Goal: Communication & Community: Participate in discussion

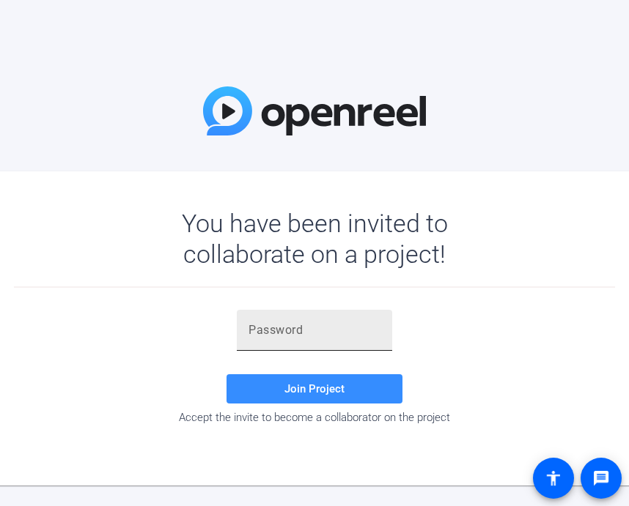
drag, startPoint x: 289, startPoint y: 340, endPoint x: 257, endPoint y: 340, distance: 31.5
click at [258, 340] on div at bounding box center [314, 330] width 132 height 41
paste input "{QJ6&U"
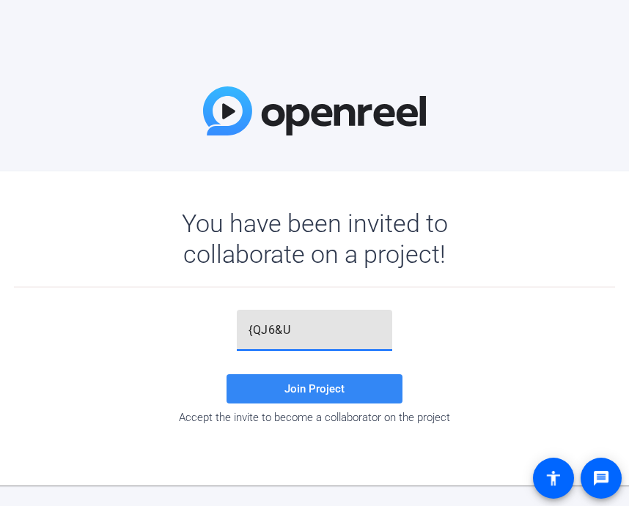
type input "{QJ6&U"
click at [344, 388] on span at bounding box center [314, 388] width 176 height 35
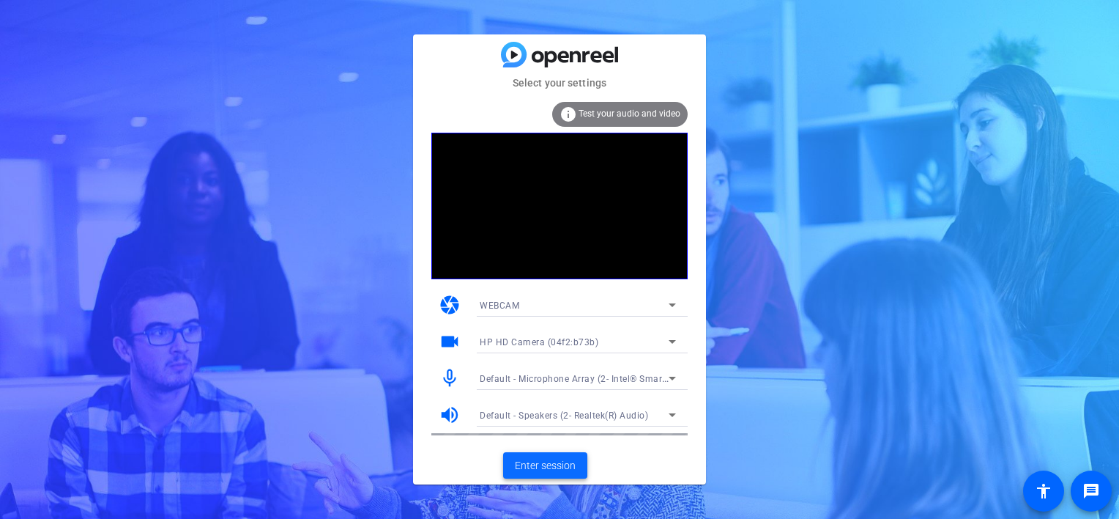
click at [559, 465] on span "Enter session" at bounding box center [545, 465] width 61 height 15
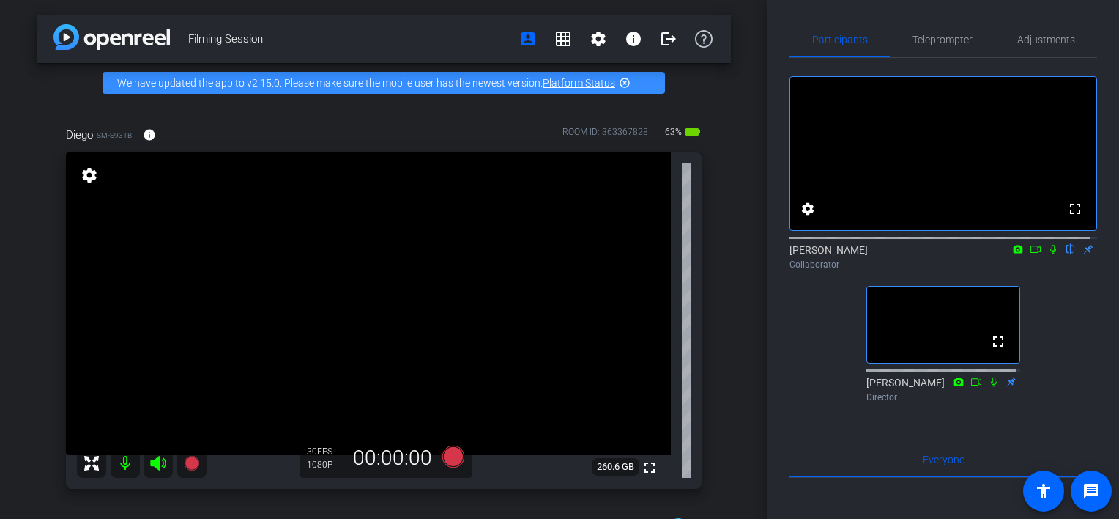
click at [628, 254] on icon at bounding box center [1054, 250] width 6 height 10
click at [628, 254] on icon at bounding box center [1036, 249] width 12 height 10
click at [628, 254] on icon at bounding box center [1054, 249] width 12 height 10
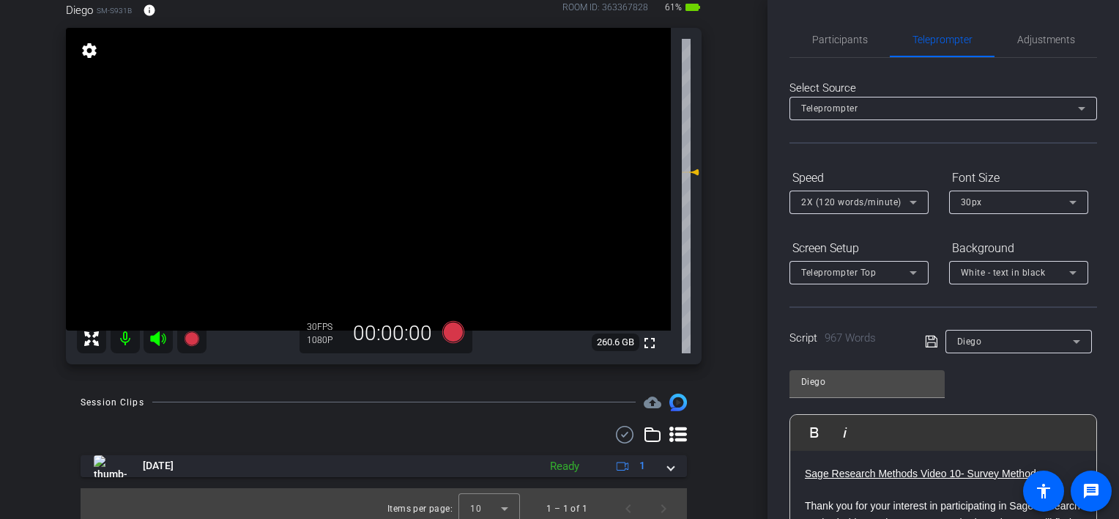
scroll to position [135, 0]
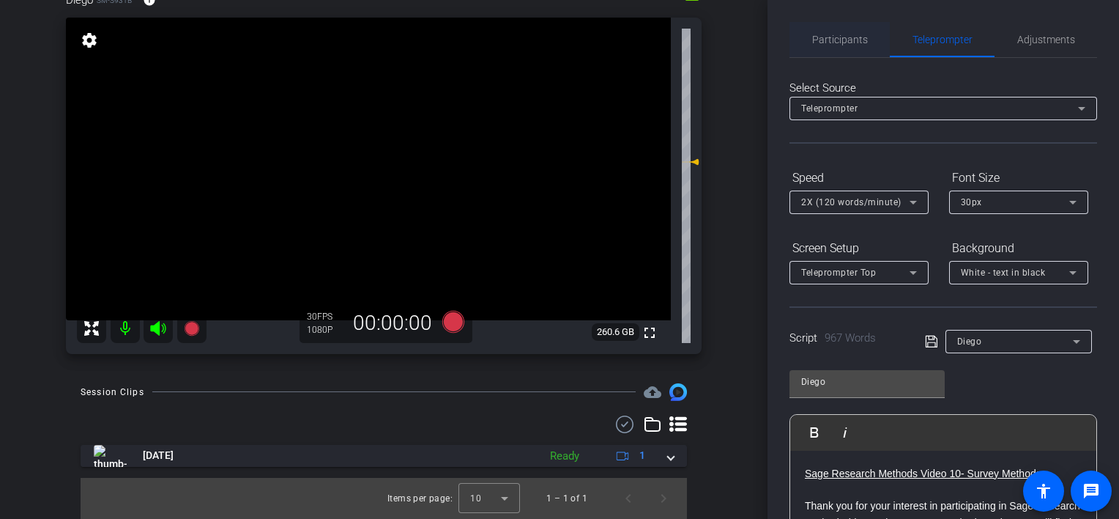
click at [628, 36] on span "Participants" at bounding box center [841, 39] width 56 height 10
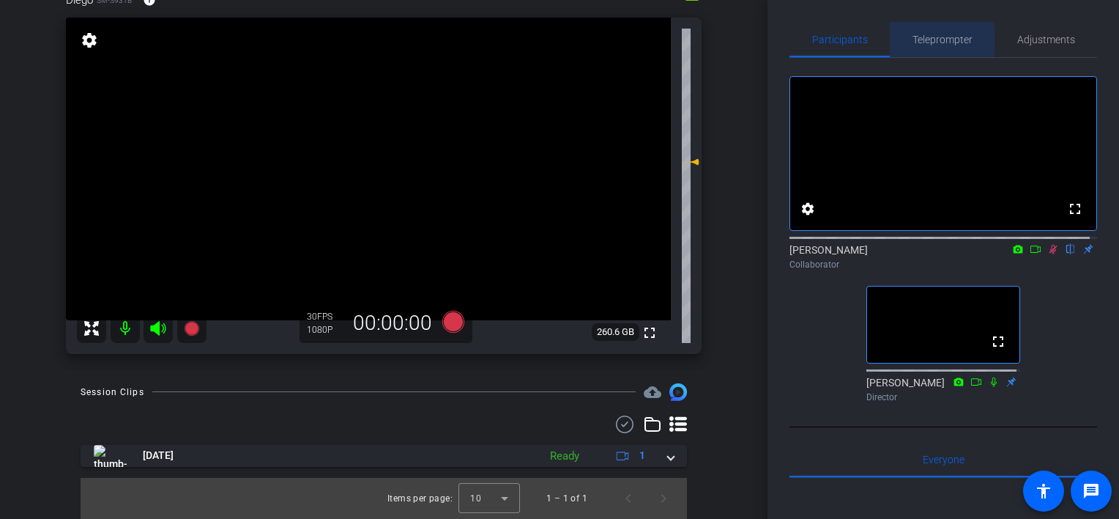
click at [628, 40] on span "Teleprompter" at bounding box center [943, 39] width 60 height 10
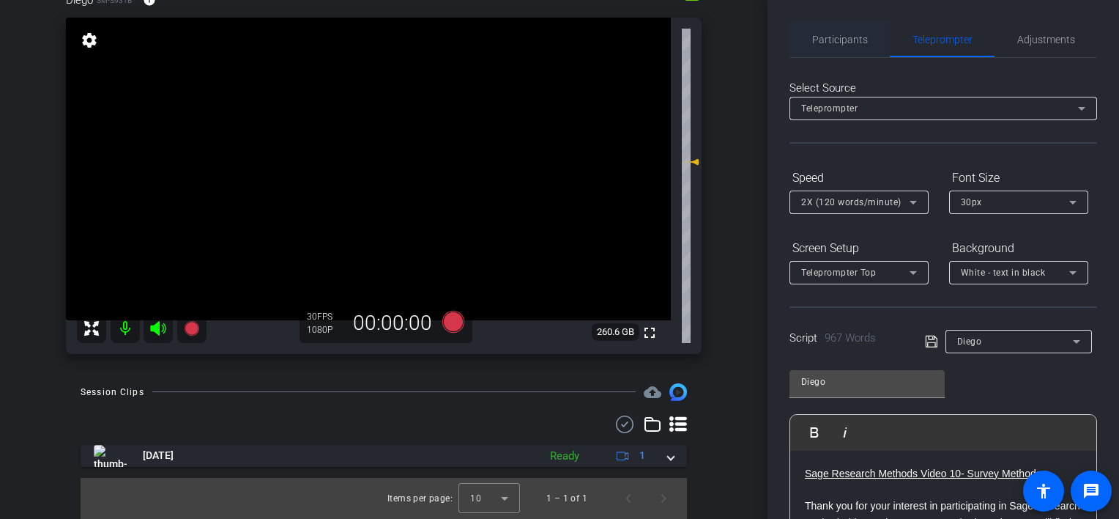
click at [628, 42] on span "Participants" at bounding box center [841, 39] width 56 height 10
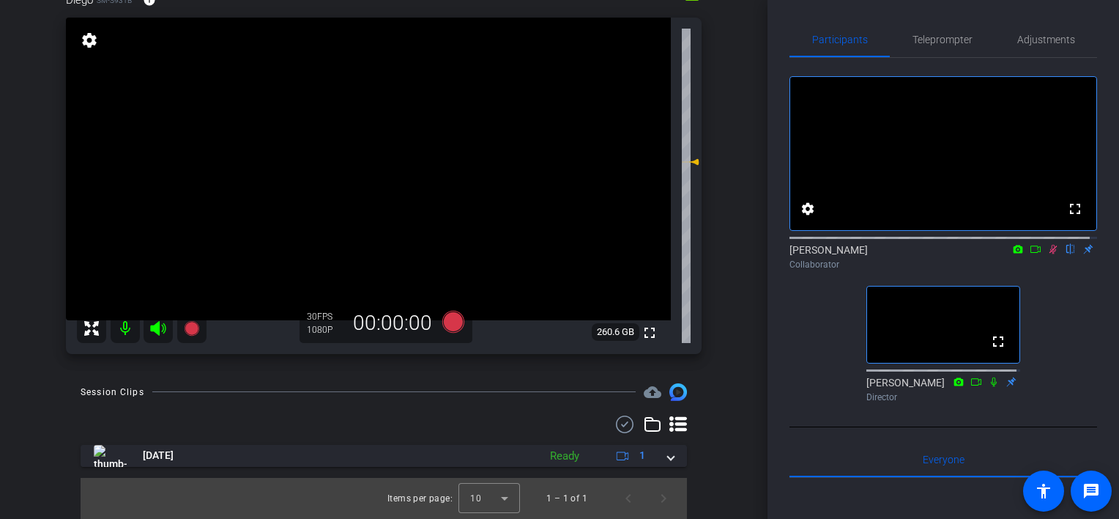
click at [628, 253] on icon at bounding box center [1036, 248] width 10 height 7
click at [628, 253] on icon at bounding box center [1053, 249] width 8 height 8
click at [628, 256] on mat-icon at bounding box center [1054, 249] width 18 height 13
click at [628, 254] on icon at bounding box center [1054, 249] width 12 height 10
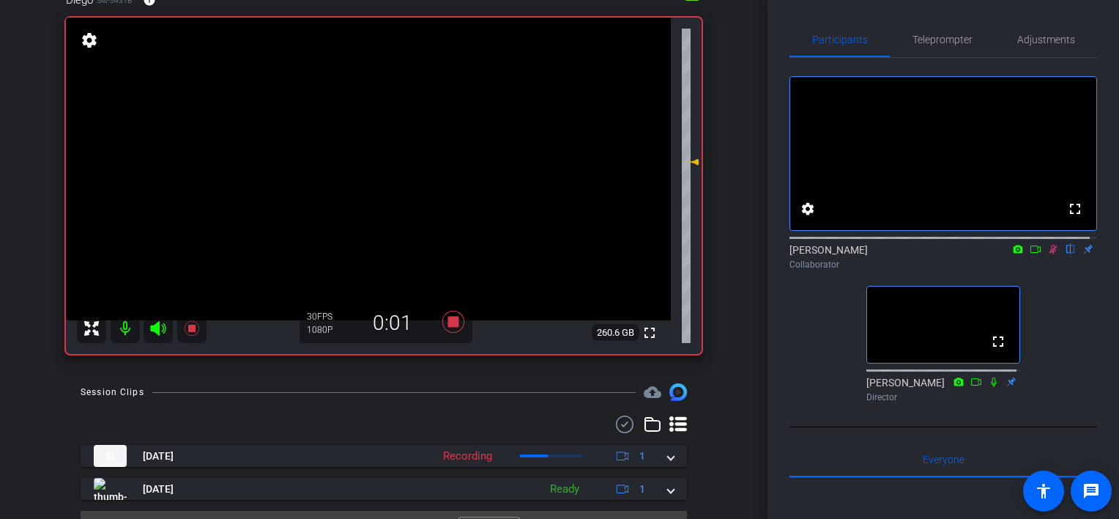
click at [628, 254] on icon at bounding box center [1054, 249] width 12 height 10
click at [628, 254] on icon at bounding box center [1054, 250] width 8 height 10
click at [628, 254] on icon at bounding box center [1054, 250] width 6 height 10
click at [628, 254] on icon at bounding box center [1054, 249] width 12 height 10
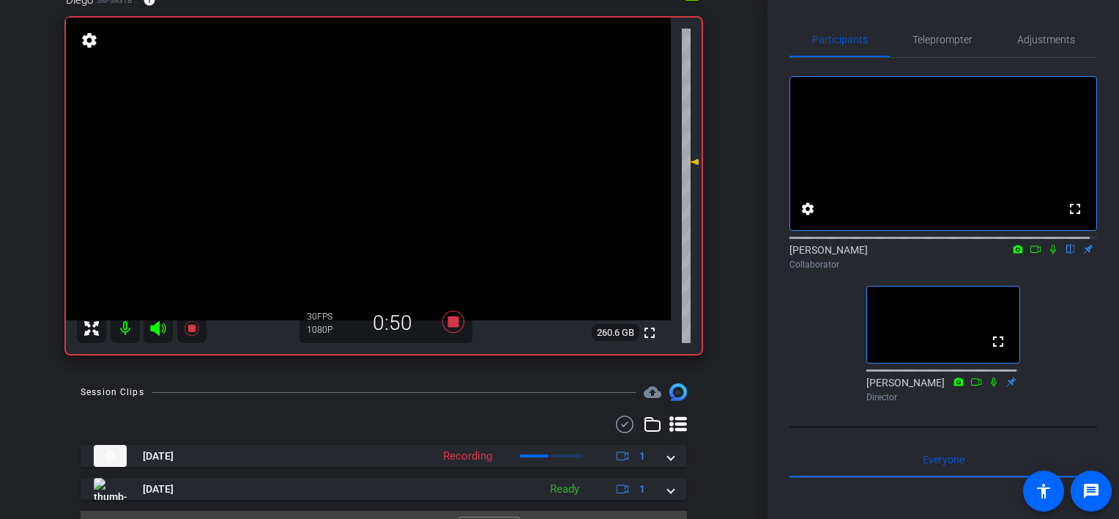
click at [628, 254] on icon at bounding box center [1054, 249] width 12 height 10
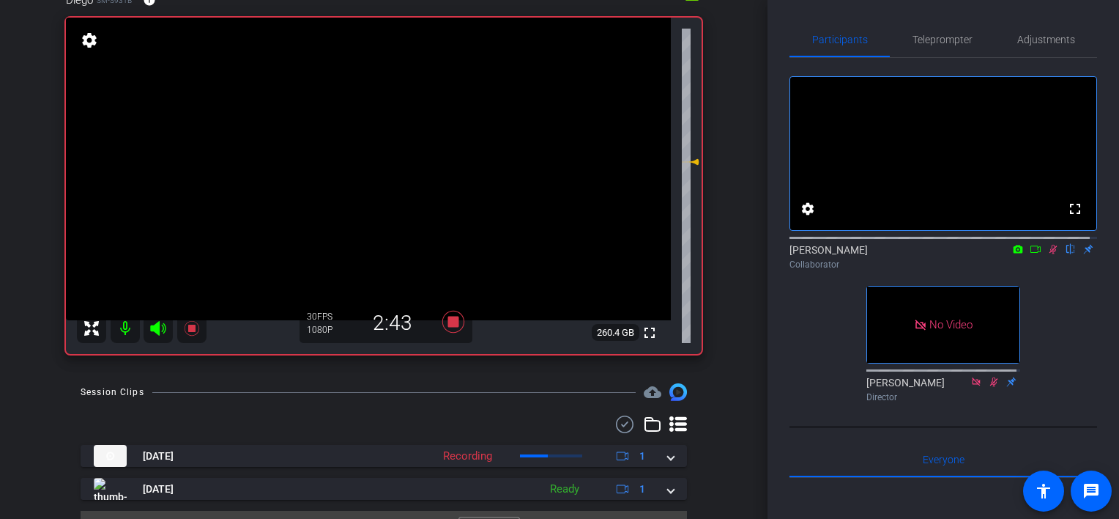
click at [628, 254] on icon at bounding box center [1054, 250] width 8 height 10
click at [628, 254] on icon at bounding box center [1054, 249] width 12 height 10
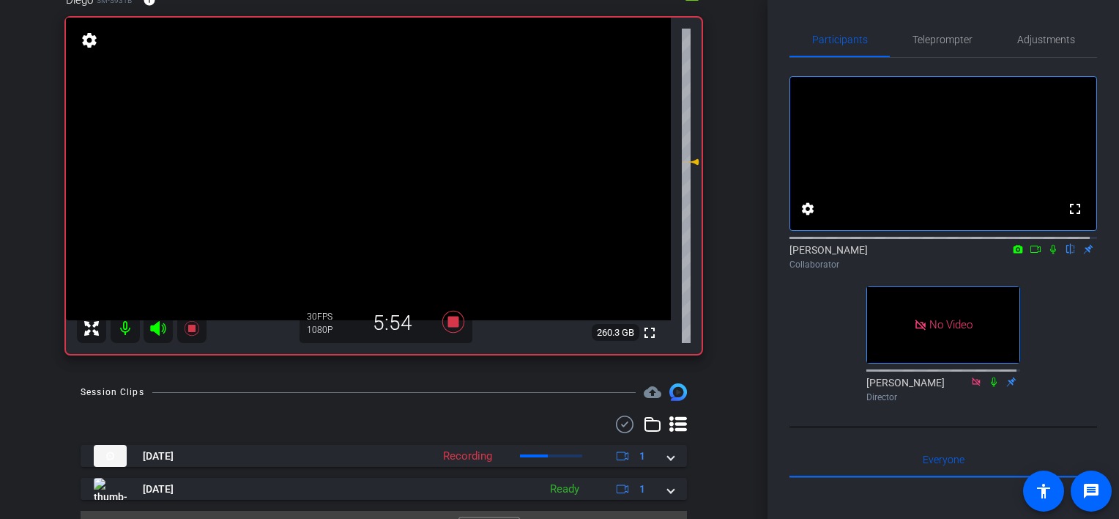
click at [628, 254] on icon at bounding box center [1054, 249] width 12 height 10
click at [628, 254] on icon at bounding box center [1054, 250] width 8 height 10
click at [628, 254] on icon at bounding box center [1054, 249] width 12 height 10
click at [628, 254] on icon at bounding box center [1054, 250] width 8 height 10
click at [628, 254] on icon at bounding box center [1054, 249] width 12 height 10
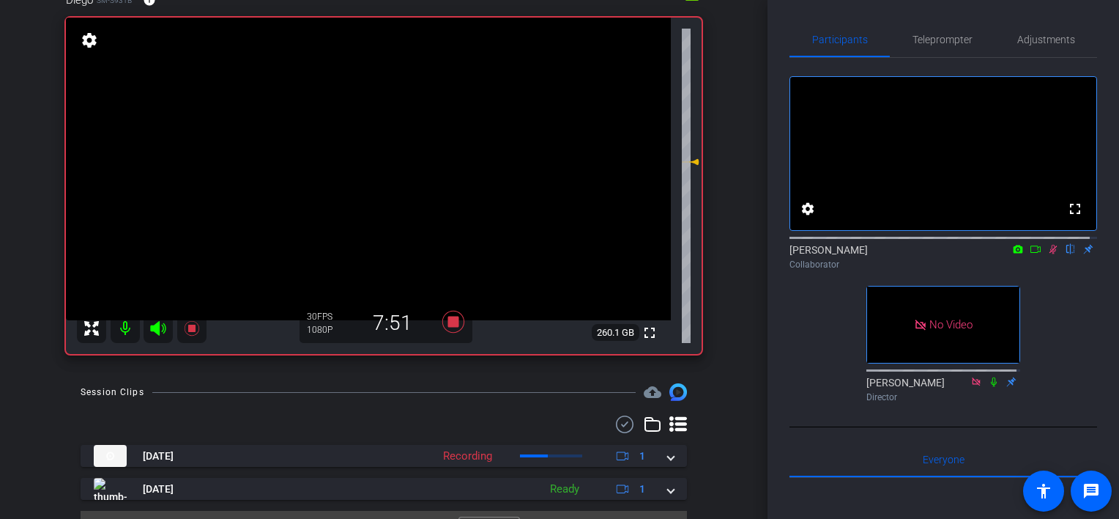
click at [628, 254] on icon at bounding box center [1054, 249] width 12 height 10
click at [628, 254] on icon at bounding box center [1054, 250] width 6 height 10
click at [628, 254] on icon at bounding box center [1054, 249] width 12 height 10
click at [628, 254] on icon at bounding box center [1054, 250] width 8 height 10
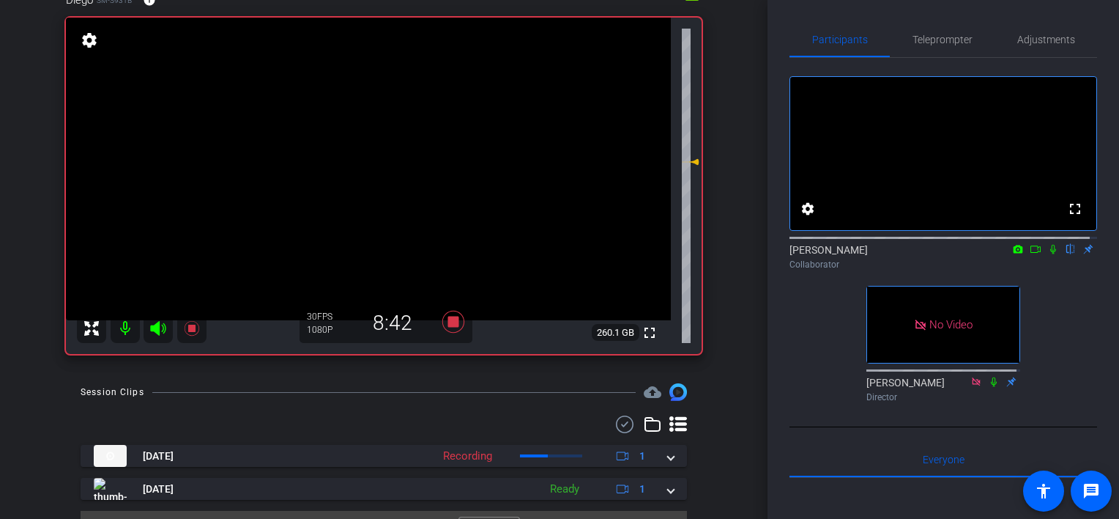
click at [628, 254] on icon at bounding box center [1054, 249] width 12 height 10
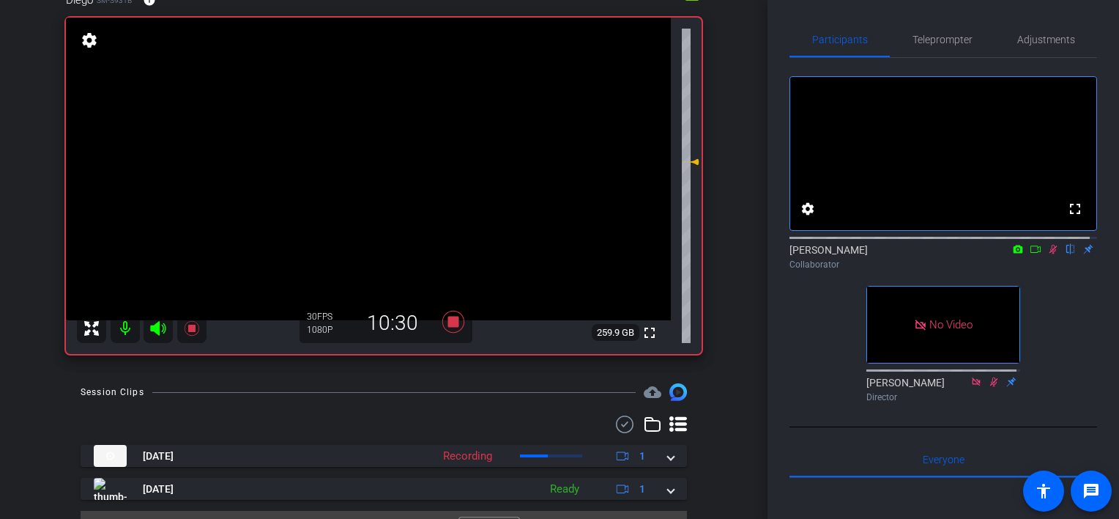
click at [628, 254] on icon at bounding box center [1054, 249] width 12 height 10
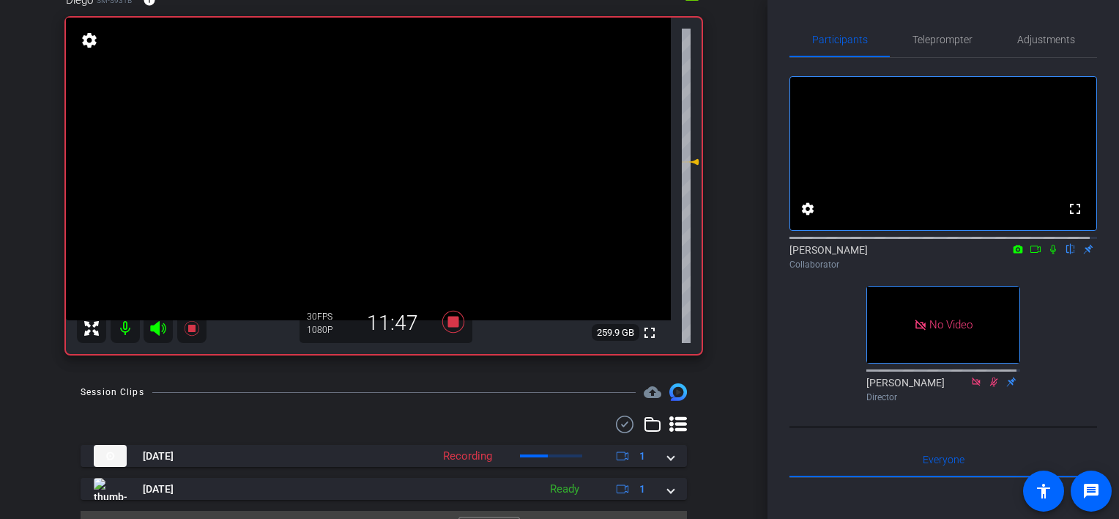
click at [628, 254] on icon at bounding box center [1054, 249] width 12 height 10
click at [628, 254] on icon at bounding box center [1054, 250] width 8 height 10
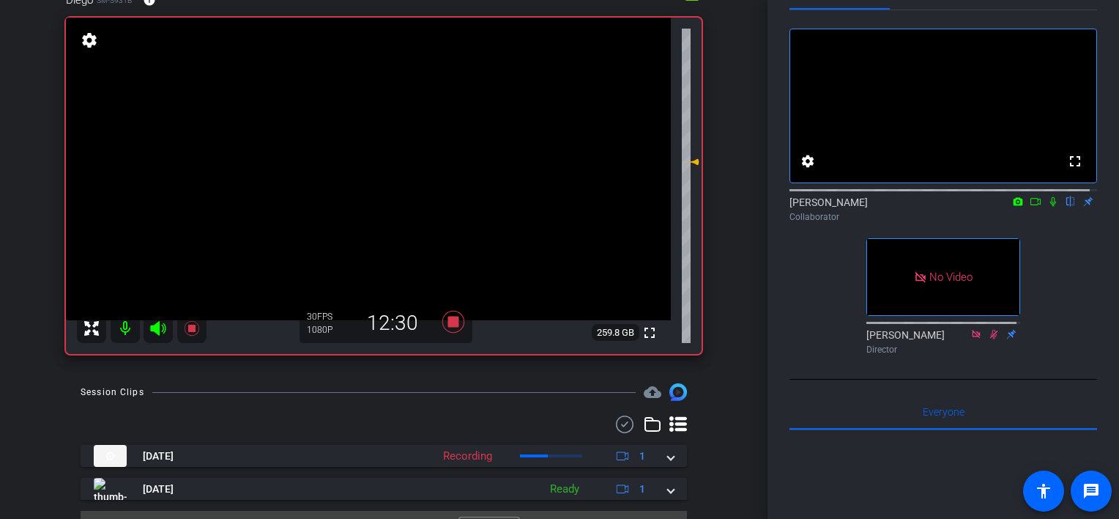
scroll to position [73, 0]
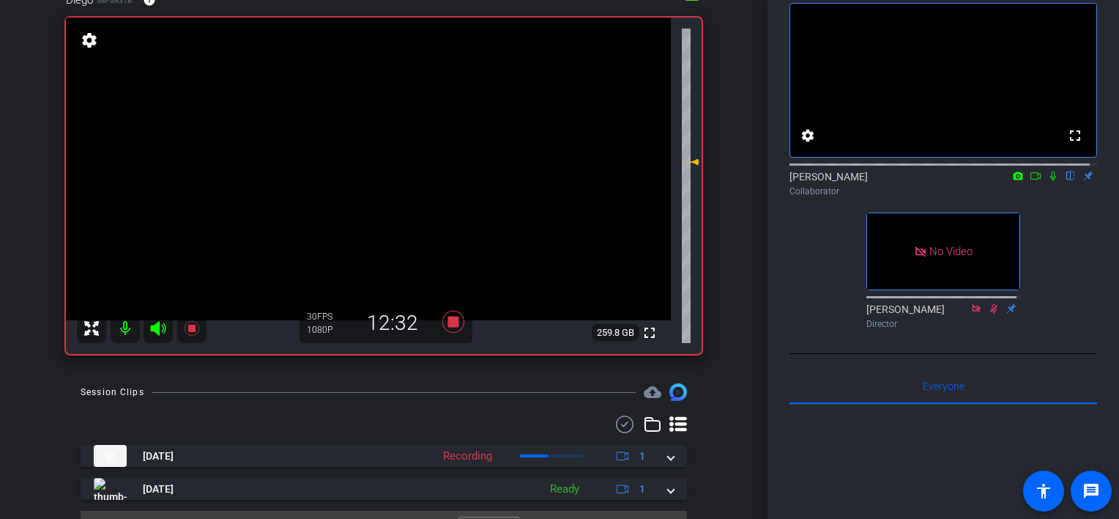
click at [628, 181] on icon at bounding box center [1054, 176] width 12 height 10
